Goal: Information Seeking & Learning: Understand process/instructions

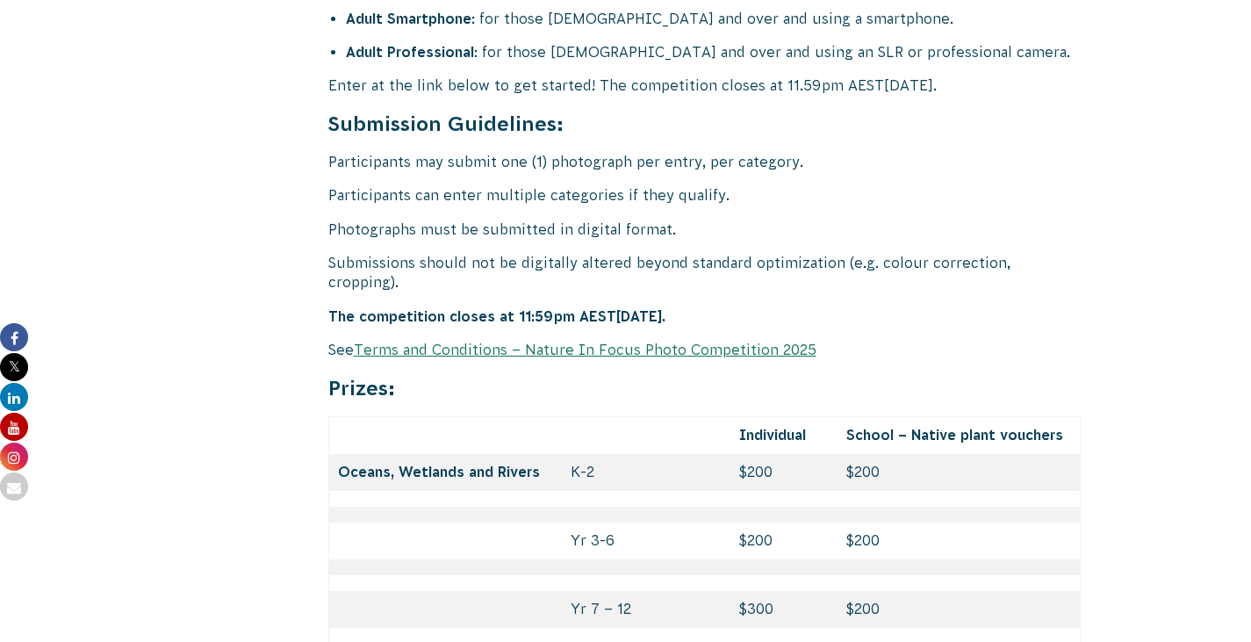
scroll to position [7232, 0]
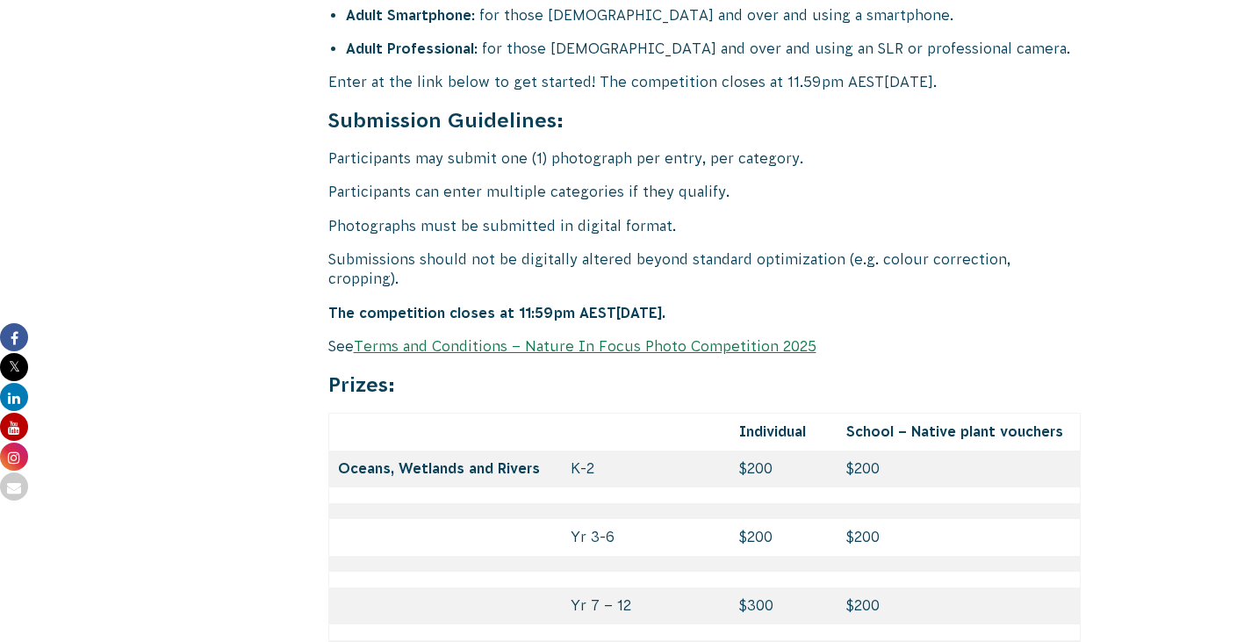
click at [636, 354] on link "Terms and Conditions – Nature In Focus Photo Competition 2025" at bounding box center [585, 346] width 463 height 16
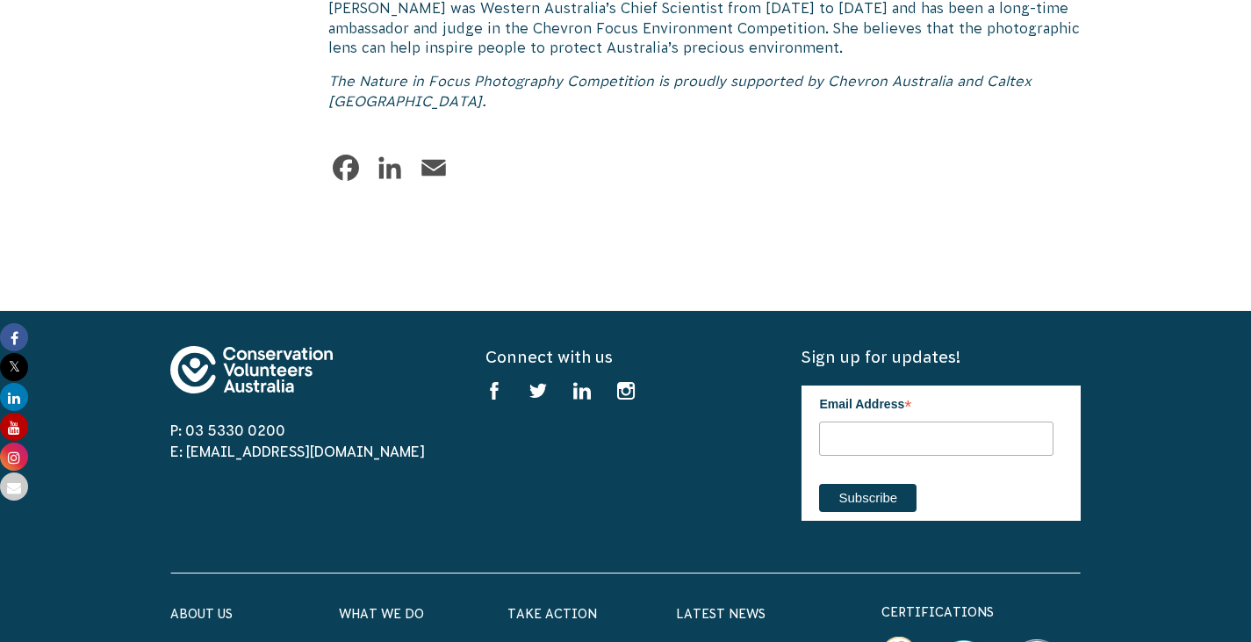
scroll to position [8999, 0]
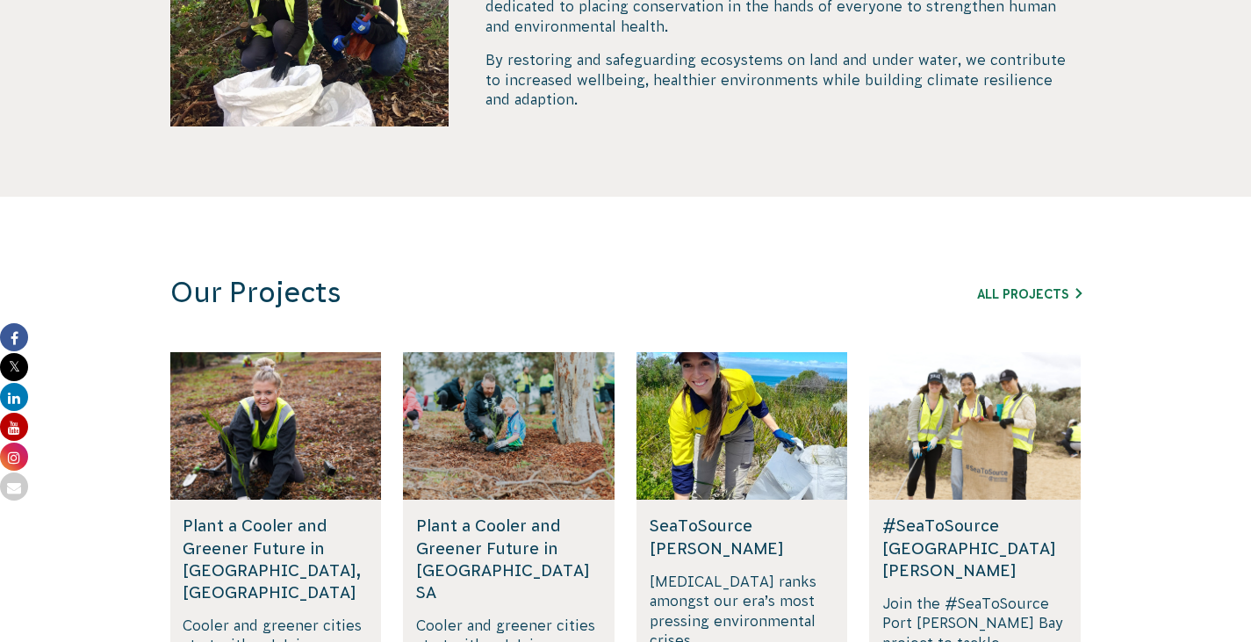
scroll to position [622, 0]
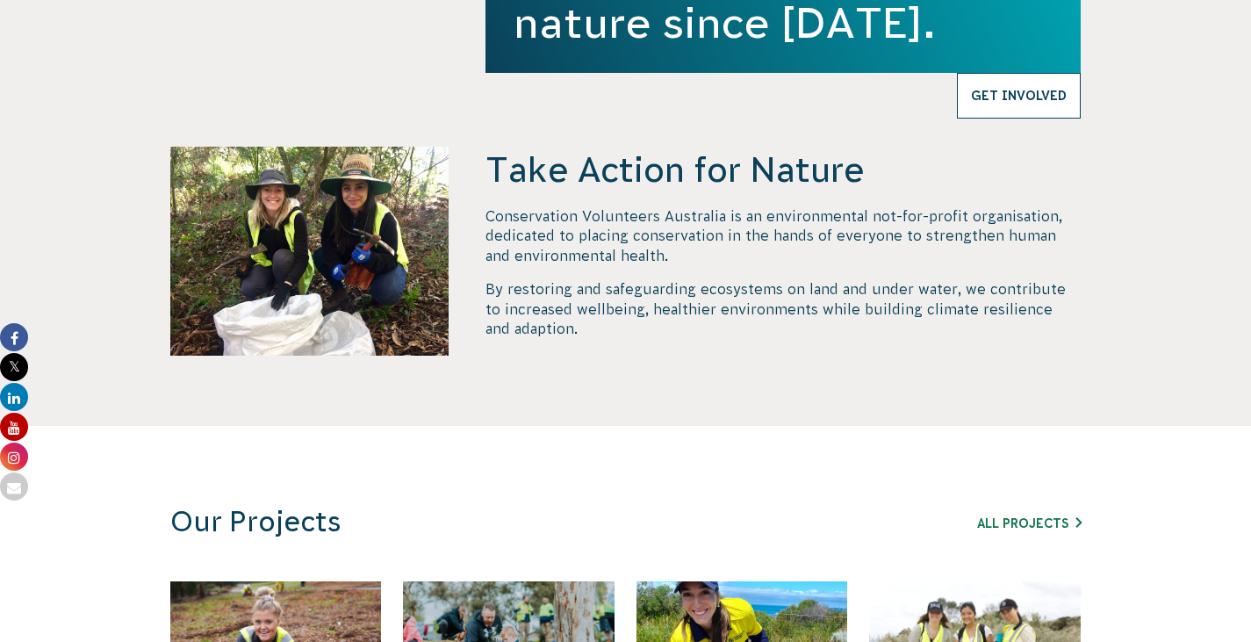
click at [1016, 119] on link "Get Involved" at bounding box center [1019, 96] width 124 height 46
